Goal: Task Accomplishment & Management: Use online tool/utility

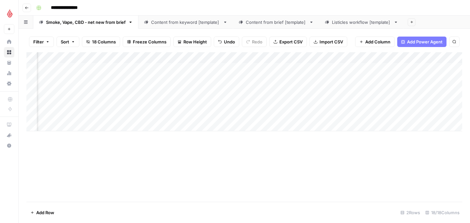
scroll to position [0, 430]
click at [328, 97] on div "Add Column" at bounding box center [243, 91] width 435 height 79
click at [384, 201] on span "Reload" at bounding box center [383, 203] width 13 height 6
click at [396, 59] on div "Add Column" at bounding box center [243, 91] width 435 height 79
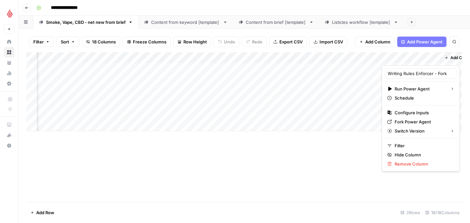
click at [299, 147] on div "Add Column" at bounding box center [243, 126] width 435 height 149
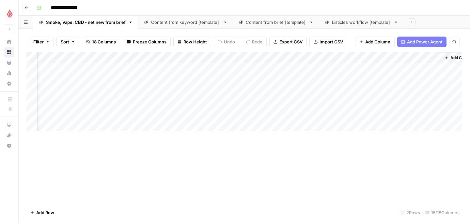
click at [409, 97] on div "Add Column" at bounding box center [243, 91] width 435 height 79
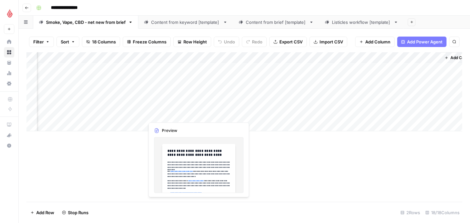
click at [169, 109] on div "Add Column" at bounding box center [243, 91] width 435 height 79
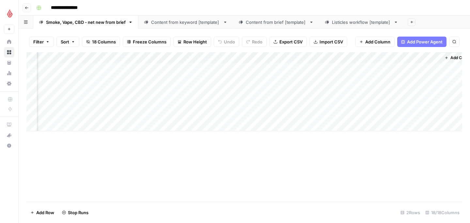
click at [198, 98] on div "Add Column" at bounding box center [243, 91] width 435 height 79
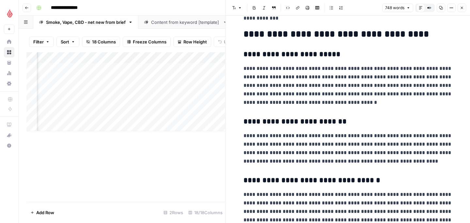
scroll to position [226, 0]
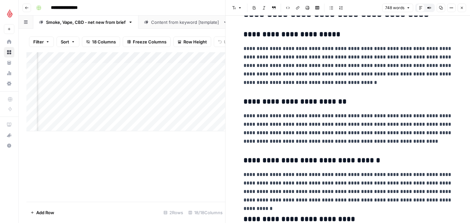
click at [140, 169] on div "Add Column" at bounding box center [125, 126] width 199 height 149
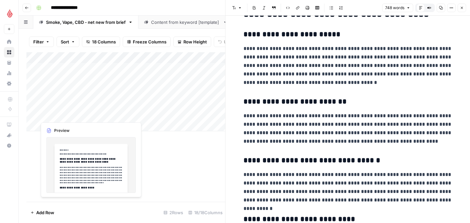
click at [62, 105] on div "Add Column" at bounding box center [125, 91] width 199 height 79
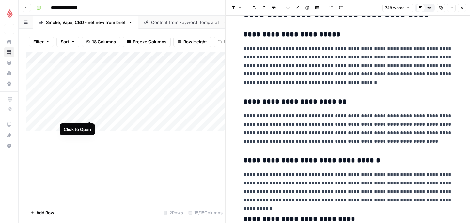
click at [92, 95] on div "Add Column" at bounding box center [125, 91] width 199 height 79
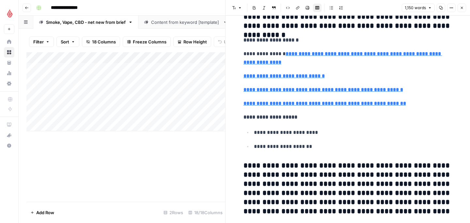
type input "[URL][DOMAIN_NAME]"
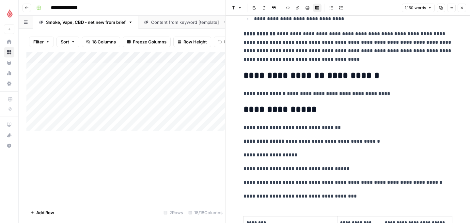
scroll to position [2074, 0]
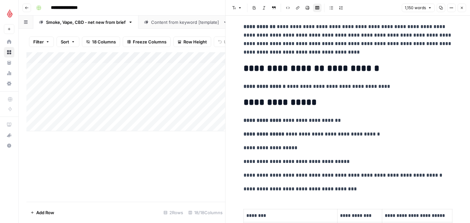
click at [128, 157] on div "Add Column" at bounding box center [125, 126] width 199 height 149
click at [463, 8] on icon "button" at bounding box center [462, 8] width 4 height 4
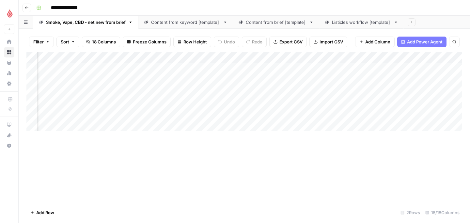
scroll to position [0, 678]
click at [382, 96] on div "Add Column" at bounding box center [243, 91] width 435 height 79
click at [412, 98] on div "Add Column" at bounding box center [243, 91] width 435 height 79
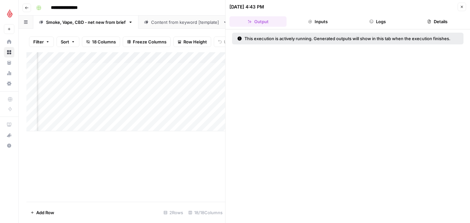
click at [462, 7] on icon "button" at bounding box center [462, 7] width 4 height 4
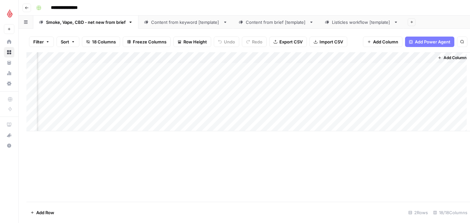
scroll to position [0, 671]
click at [192, 96] on div "Add Column" at bounding box center [243, 91] width 435 height 79
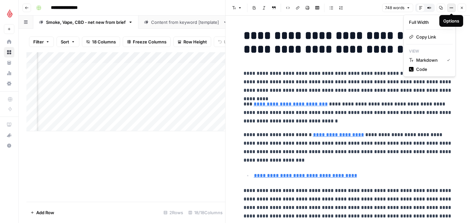
click at [448, 9] on button "Options" at bounding box center [451, 8] width 8 height 8
click at [327, 89] on p "**********" at bounding box center [347, 81] width 209 height 25
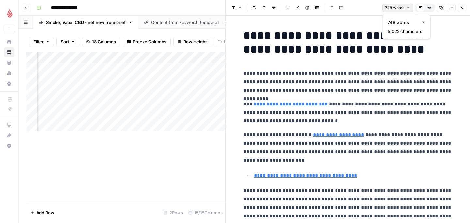
click at [402, 11] on button "748 words" at bounding box center [397, 8] width 31 height 8
click at [341, 31] on h1 "**********" at bounding box center [347, 42] width 209 height 27
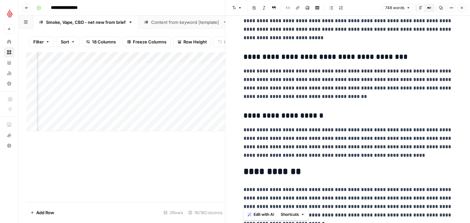
scroll to position [712, 0]
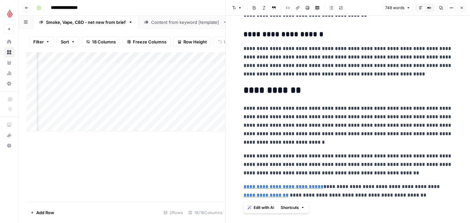
drag, startPoint x: 240, startPoint y: 36, endPoint x: 341, endPoint y: 228, distance: 217.2
click at [341, 222] on html "**********" at bounding box center [235, 111] width 470 height 223
copy div "**********"
click at [186, 171] on div "Add Column" at bounding box center [125, 126] width 199 height 149
click at [458, 7] on button "Close" at bounding box center [461, 8] width 8 height 8
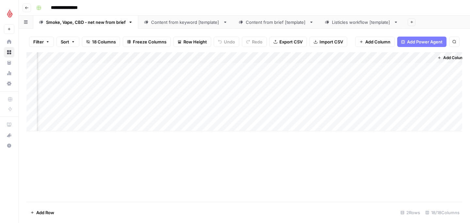
scroll to position [0, 678]
click at [375, 99] on div "Add Column" at bounding box center [243, 91] width 435 height 79
click at [373, 96] on div "Add Column" at bounding box center [243, 91] width 435 height 79
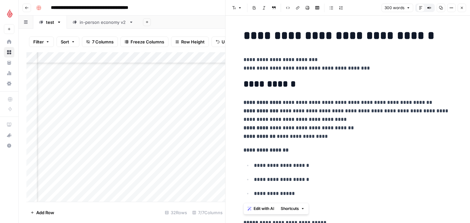
scroll to position [760, 0]
